Goal: Information Seeking & Learning: Find specific fact

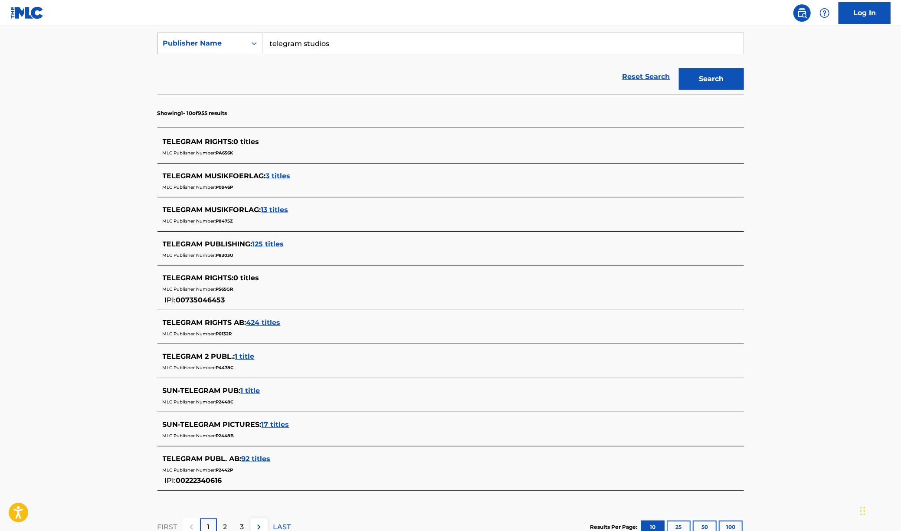
scroll to position [163, 0]
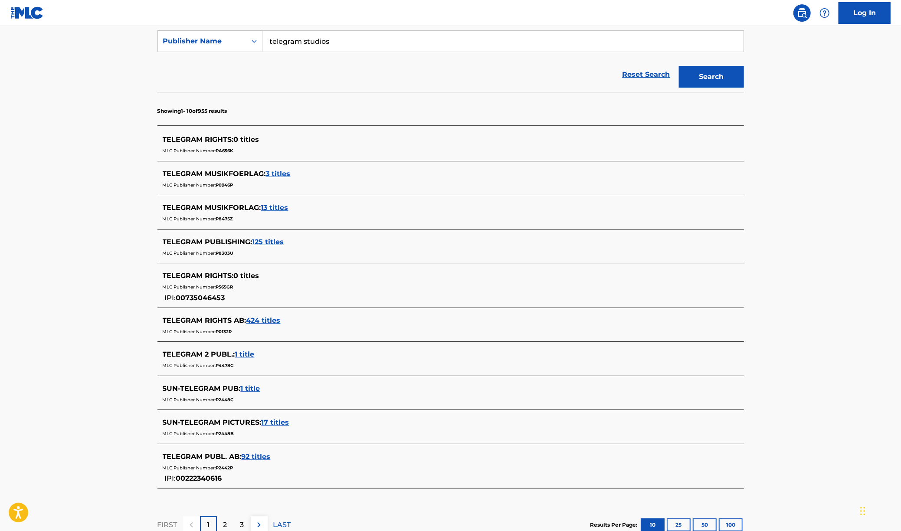
click at [270, 320] on span "424 titles" at bounding box center [263, 320] width 34 height 8
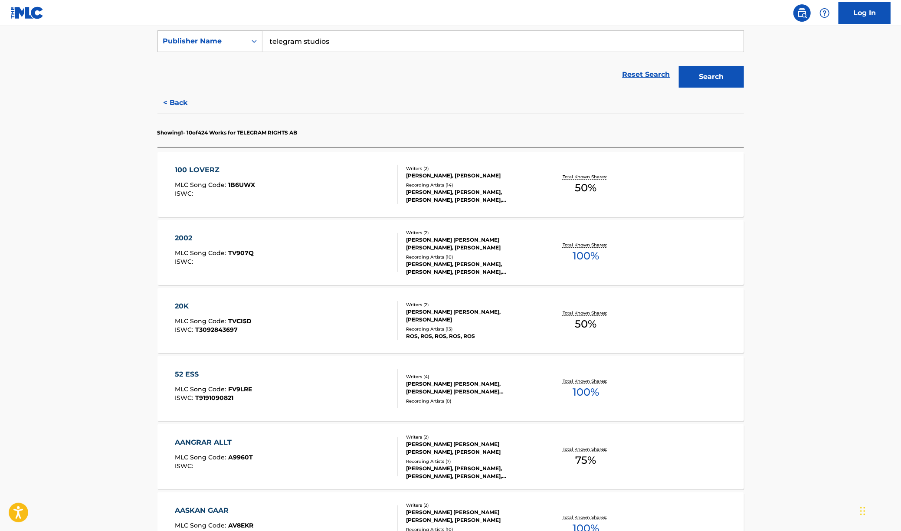
click at [335, 193] on div "100 LOVERZ MLC Song Code : 1B6UWX ISWC :" at bounding box center [286, 184] width 223 height 39
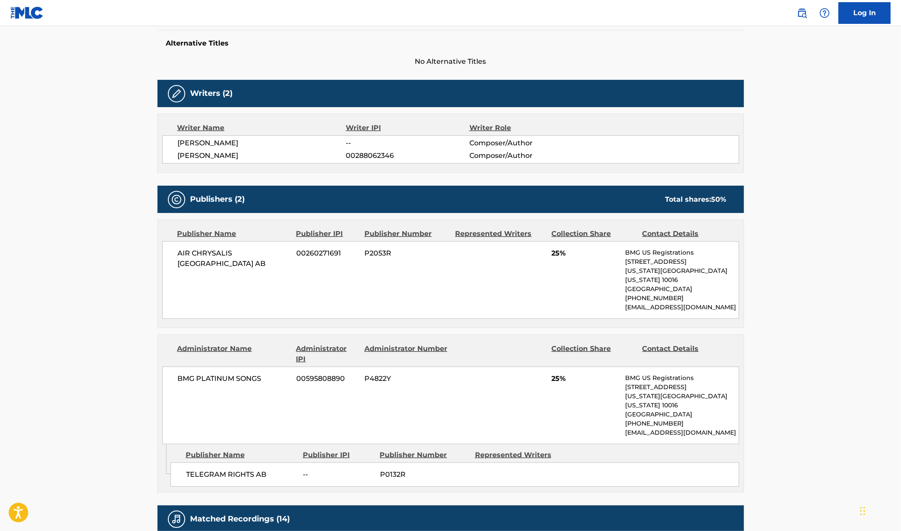
scroll to position [313, 0]
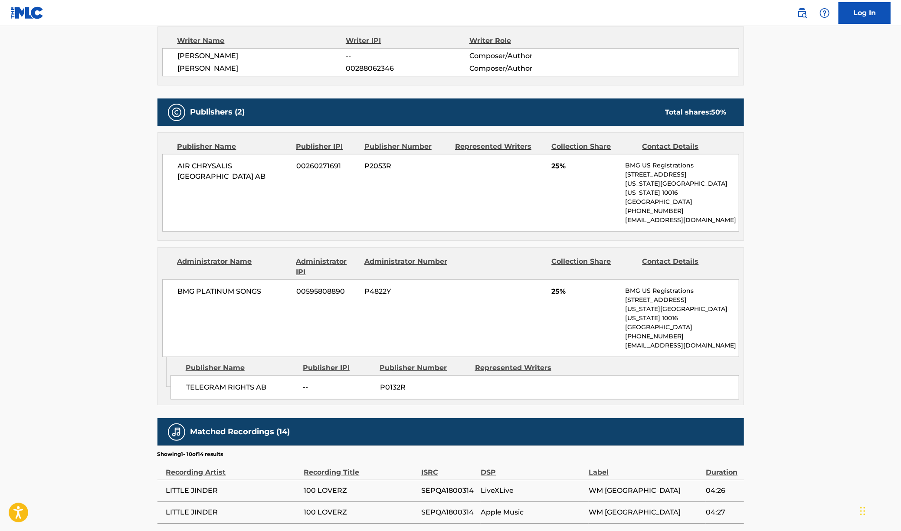
click at [396, 382] on span "P0132R" at bounding box center [424, 387] width 88 height 10
click at [395, 382] on span "P0132R" at bounding box center [424, 387] width 88 height 10
click at [395, 375] on div "TELEGRAM RIGHTS AB -- P0132R" at bounding box center [454, 387] width 568 height 24
drag, startPoint x: 395, startPoint y: 373, endPoint x: 363, endPoint y: 373, distance: 31.2
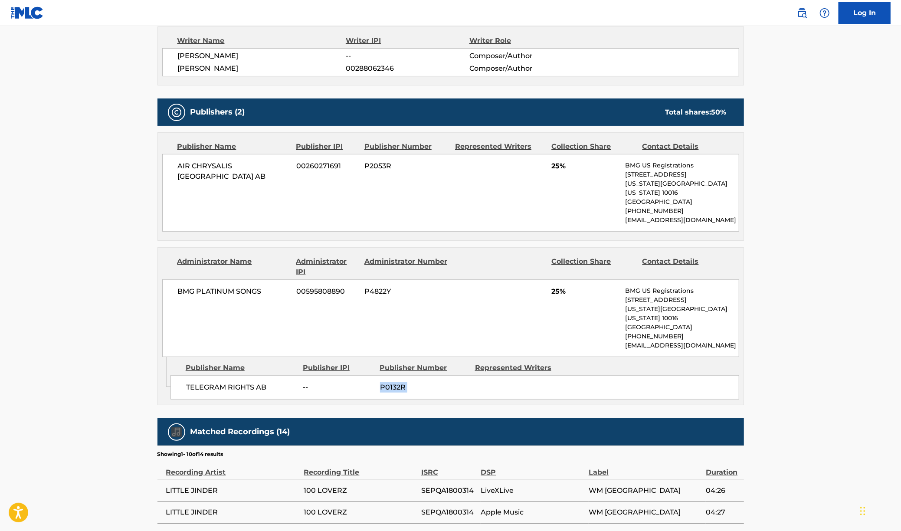
click at [394, 375] on div "TELEGRAM RIGHTS AB -- P0132R" at bounding box center [454, 387] width 568 height 24
click at [392, 382] on span "P0132R" at bounding box center [424, 387] width 88 height 10
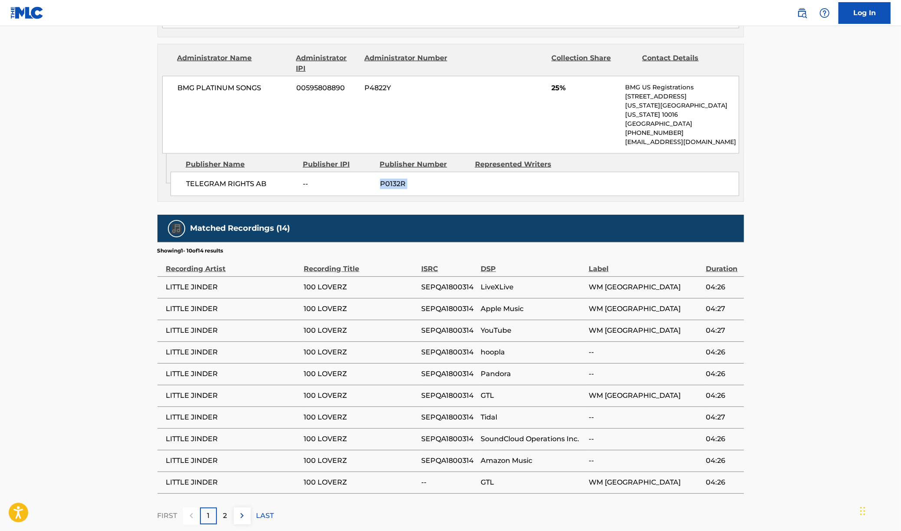
scroll to position [518, 0]
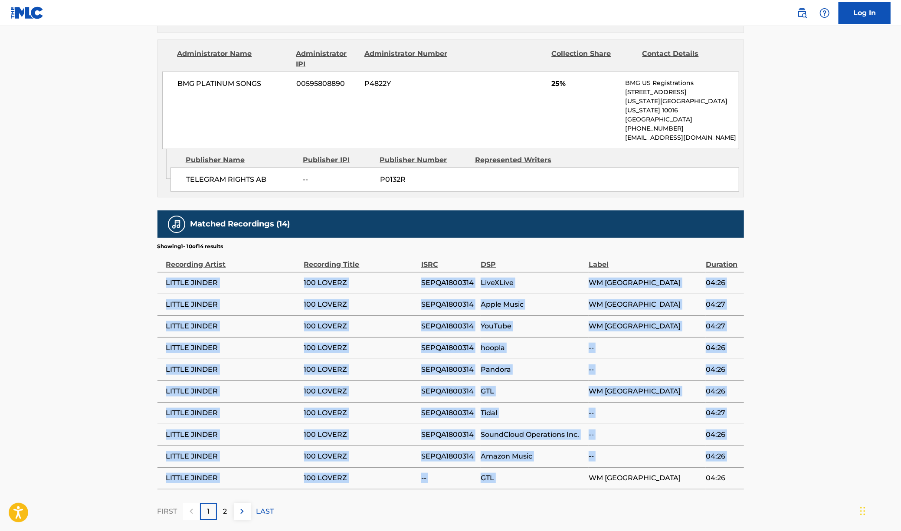
drag, startPoint x: 380, startPoint y: 294, endPoint x: 699, endPoint y: 452, distance: 355.5
click at [699, 452] on tbody "LITTLE JINDER 100 LOVERZ SEPQA1800314 LiveXLive WM SWEDEN 04:26 LITTLE JINDER 1…" at bounding box center [450, 380] width 586 height 217
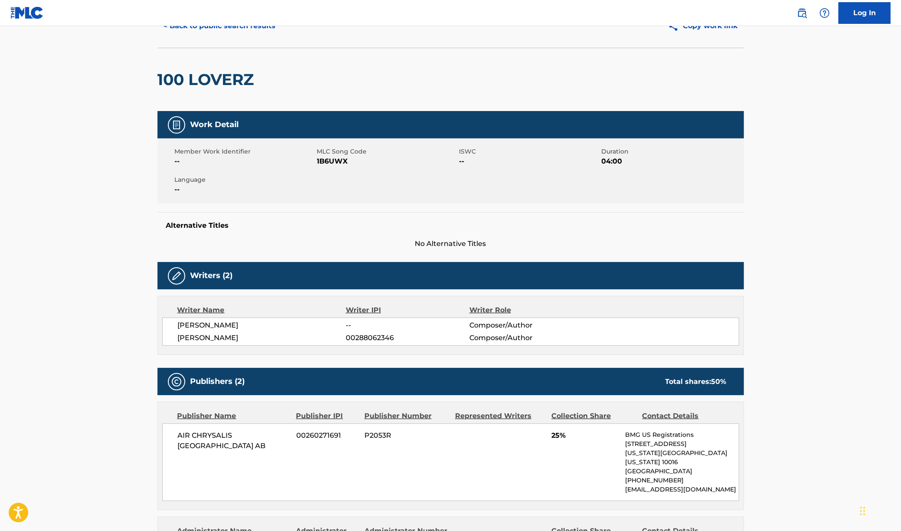
scroll to position [0, 0]
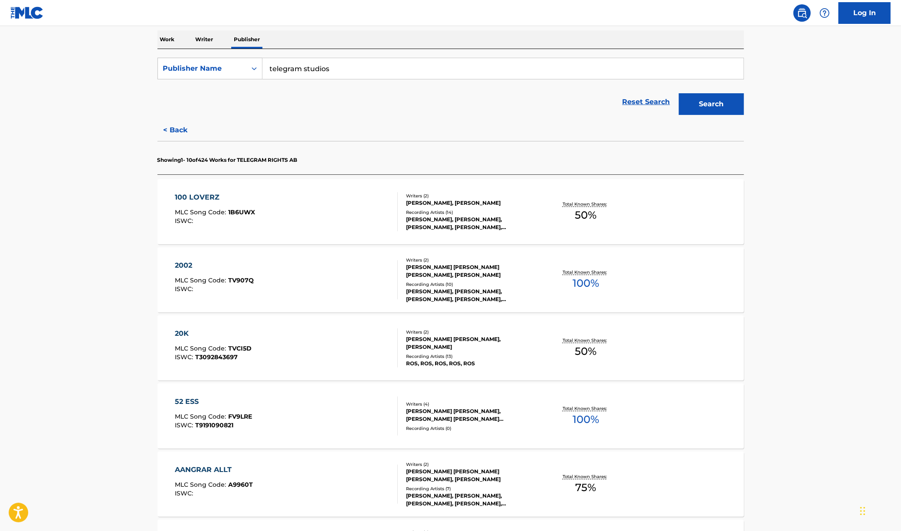
scroll to position [230, 0]
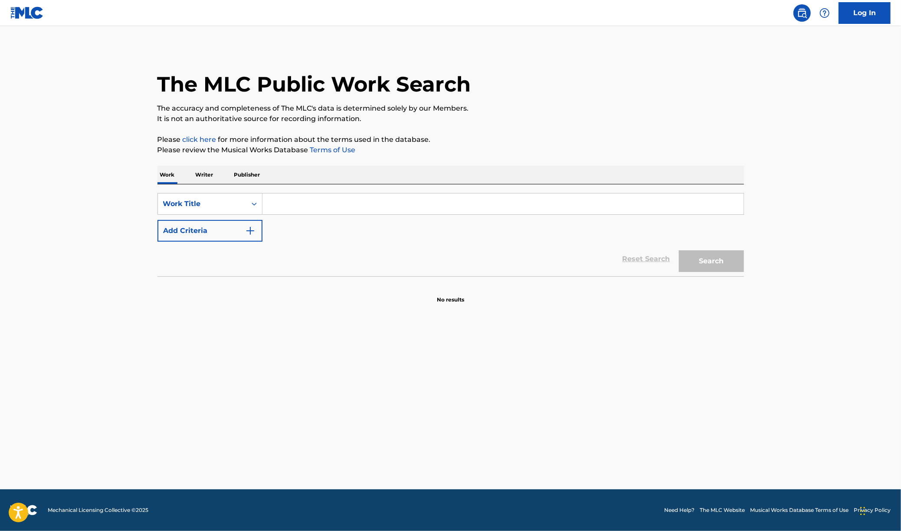
click at [256, 179] on p "Publisher" at bounding box center [247, 175] width 31 height 18
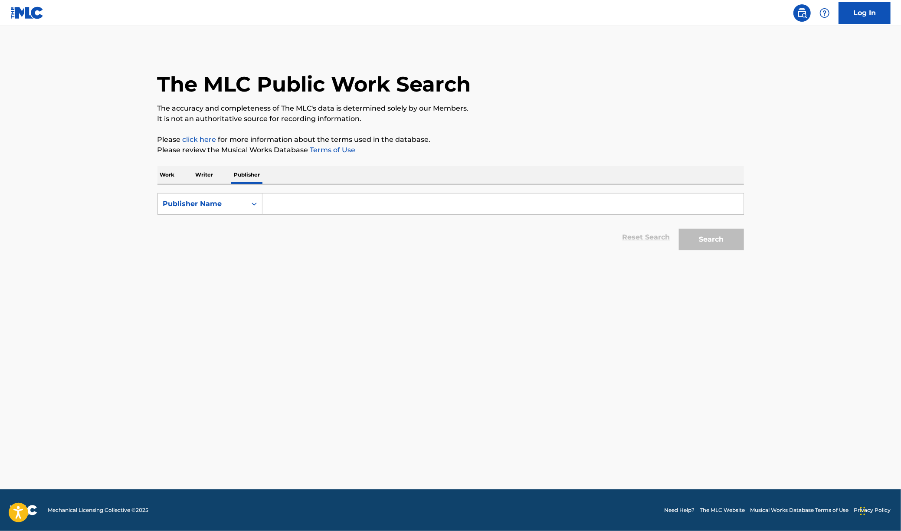
click at [328, 204] on input "Search Form" at bounding box center [502, 203] width 481 height 21
type input "telegram studios"
click at [679, 229] on button "Search" at bounding box center [711, 240] width 65 height 22
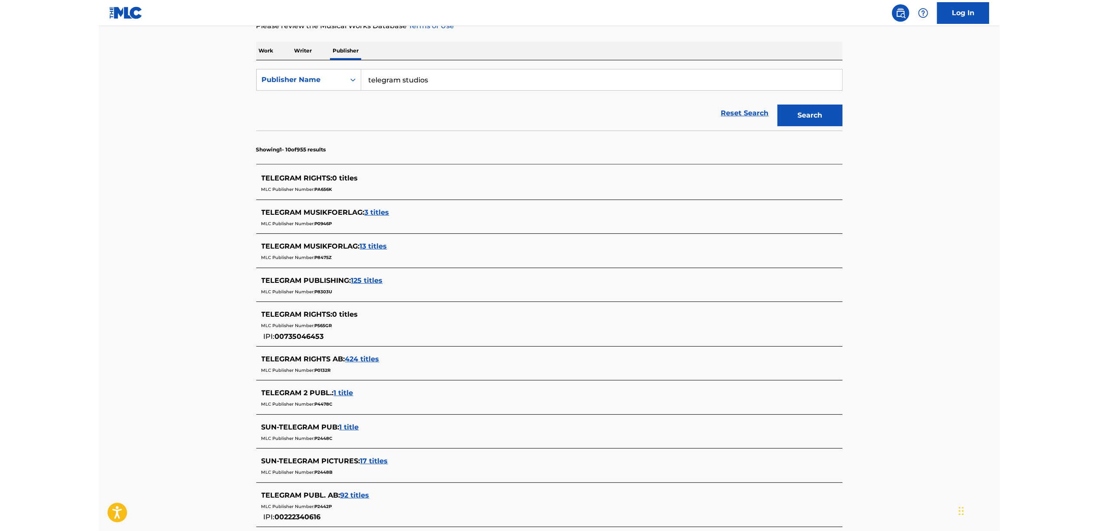
scroll to position [22, 0]
